Goal: Leave review/rating: Leave review/rating

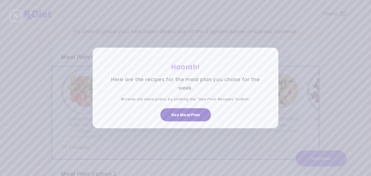
click at [195, 112] on button "See Meal Plan" at bounding box center [186, 114] width 51 height 13
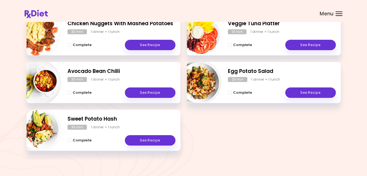
scroll to position [147, 0]
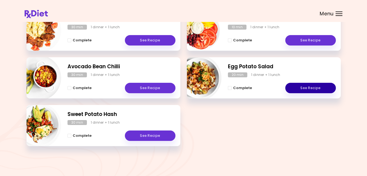
click at [303, 87] on link "See Recipe" at bounding box center [311, 88] width 51 height 10
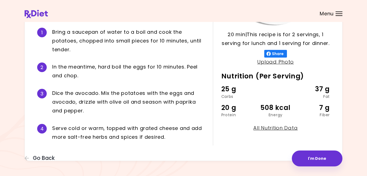
scroll to position [131, 0]
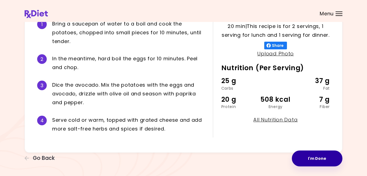
click at [317, 156] on button "I'm Done" at bounding box center [317, 158] width 51 height 16
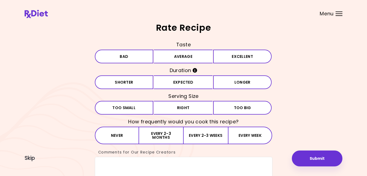
click at [317, 156] on button "Submit" at bounding box center [317, 158] width 51 height 16
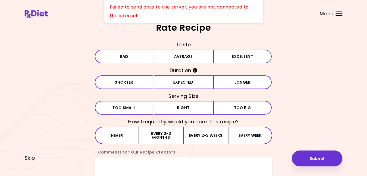
click at [270, 126] on h3 "How frequently would you cook this recipe?" at bounding box center [184, 121] width 178 height 9
click at [213, 6] on div "Failed to send data to the server, you are not connected to the internet." at bounding box center [183, 11] width 159 height 23
